Goal: Check status: Check status

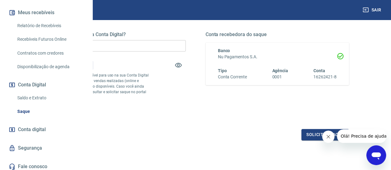
scroll to position [139, 0]
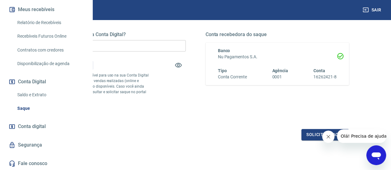
click at [24, 101] on link "Saldo e Extrato" at bounding box center [50, 95] width 70 height 13
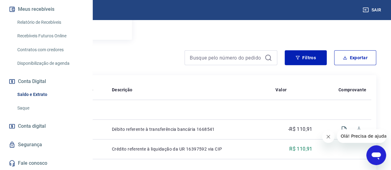
scroll to position [152, 0]
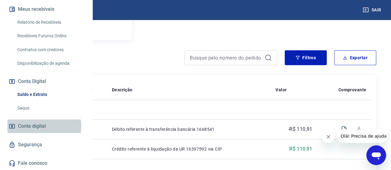
click at [38, 127] on span "Conta digital" at bounding box center [32, 126] width 28 height 9
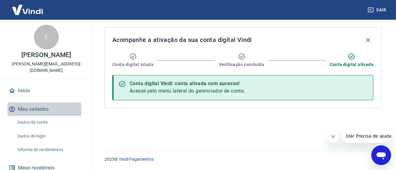
click at [25, 103] on button "Meu cadastro" at bounding box center [46, 110] width 78 height 14
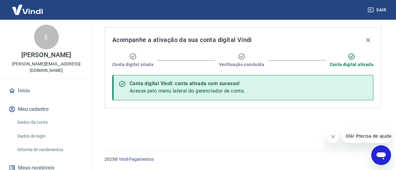
click at [18, 84] on link "Início" at bounding box center [46, 91] width 78 height 14
